Goal: Task Accomplishment & Management: Use online tool/utility

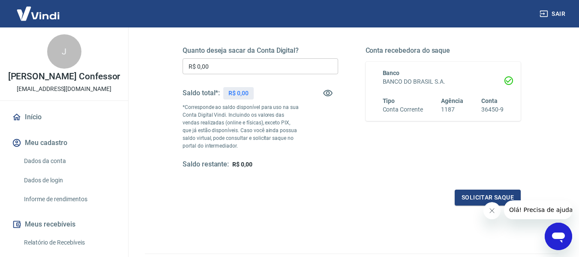
scroll to position [129, 0]
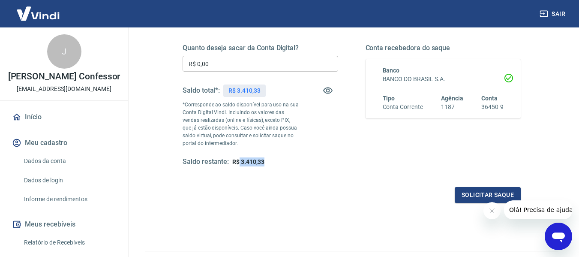
drag, startPoint x: 238, startPoint y: 163, endPoint x: 268, endPoint y: 161, distance: 30.1
click at [268, 161] on div "Saldo restante: R$ 3.410,33" at bounding box center [261, 161] width 156 height 9
copy span "3.410,33"
